Goal: Information Seeking & Learning: Understand process/instructions

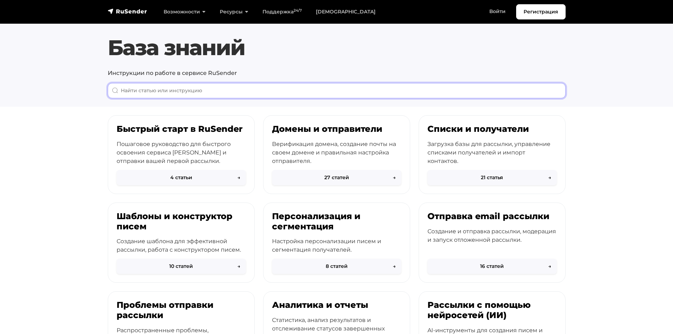
click at [233, 97] on input "When autocomplete results are available use up and down arrows to review and en…" at bounding box center [337, 90] width 458 height 15
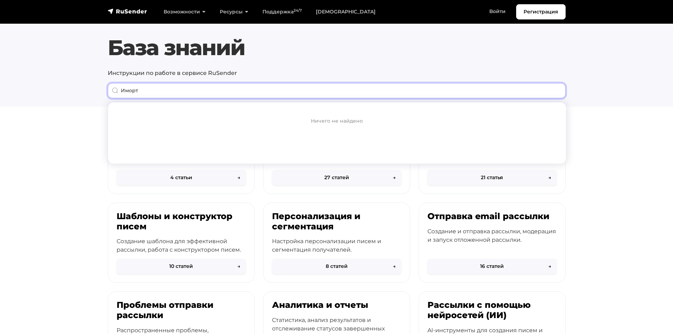
click at [233, 97] on input "Иморт" at bounding box center [337, 90] width 458 height 15
type input "Иморт"
click at [52, 220] on section "Быстрый старт в RuSender Пошаговое руководство для быстрого освоения сервиса Ru…" at bounding box center [336, 313] width 673 height 397
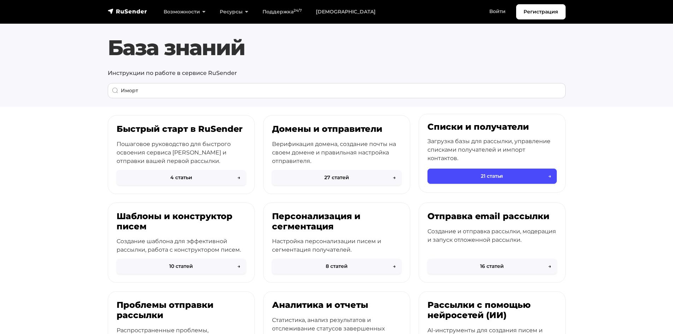
click at [499, 125] on h3 "Списки и получатели" at bounding box center [491, 127] width 129 height 10
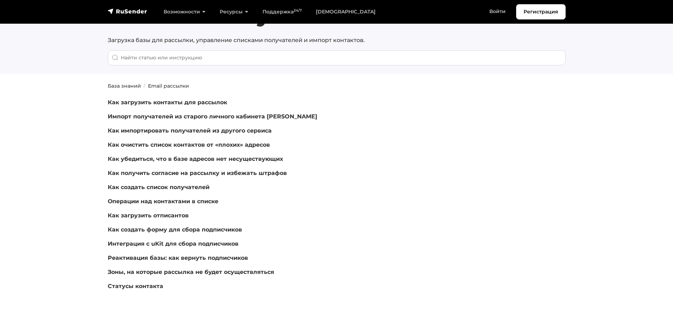
scroll to position [35, 0]
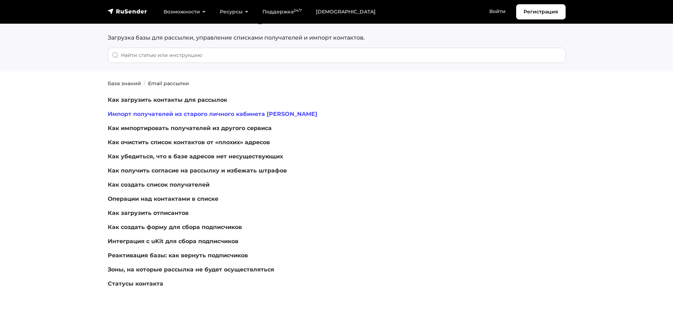
click at [226, 112] on link "Импорт получателей из старого личного кабинета [PERSON_NAME]" at bounding box center [212, 114] width 209 height 7
click at [247, 126] on link "Как импортировать получателей из другого сервиса" at bounding box center [190, 128] width 164 height 7
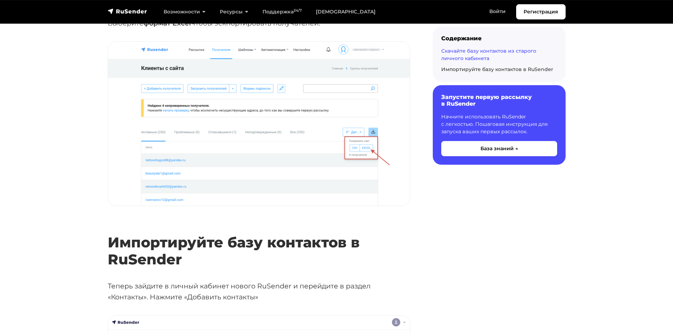
scroll to position [883, 0]
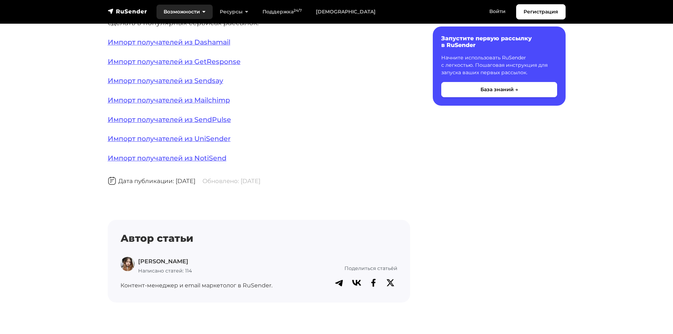
scroll to position [140, 0]
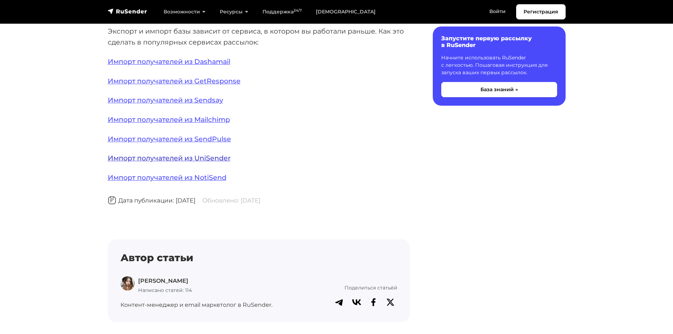
click at [213, 155] on link "Импорт получателей из UniSender" at bounding box center [169, 158] width 123 height 8
